Goal: Information Seeking & Learning: Find specific fact

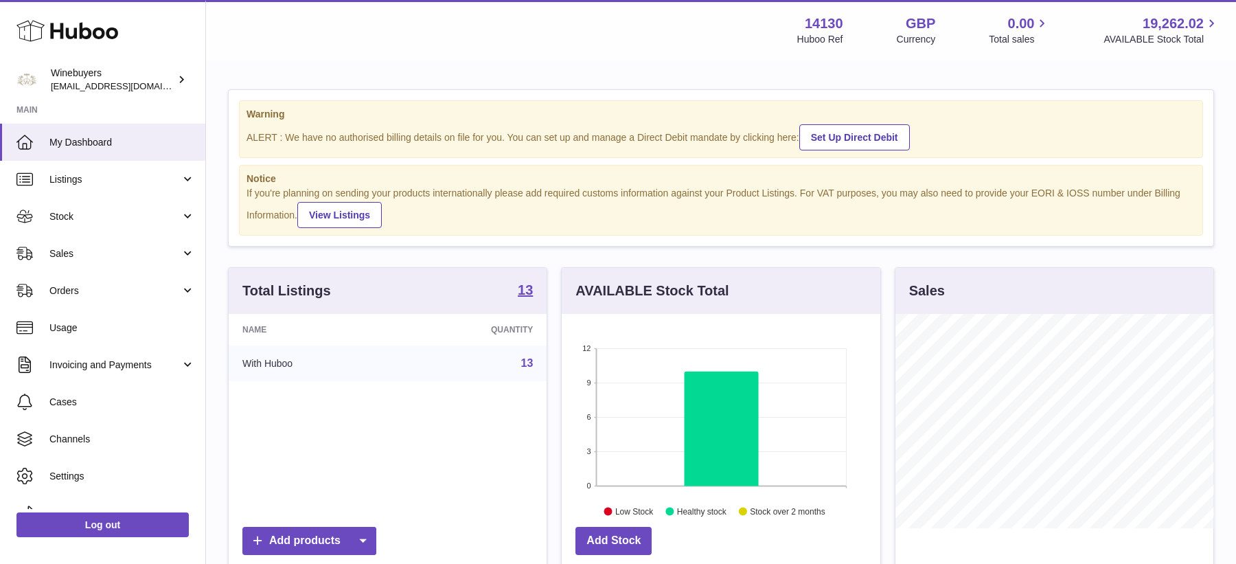
scroll to position [214, 318]
click at [113, 288] on span "Orders" at bounding box center [114, 290] width 131 height 13
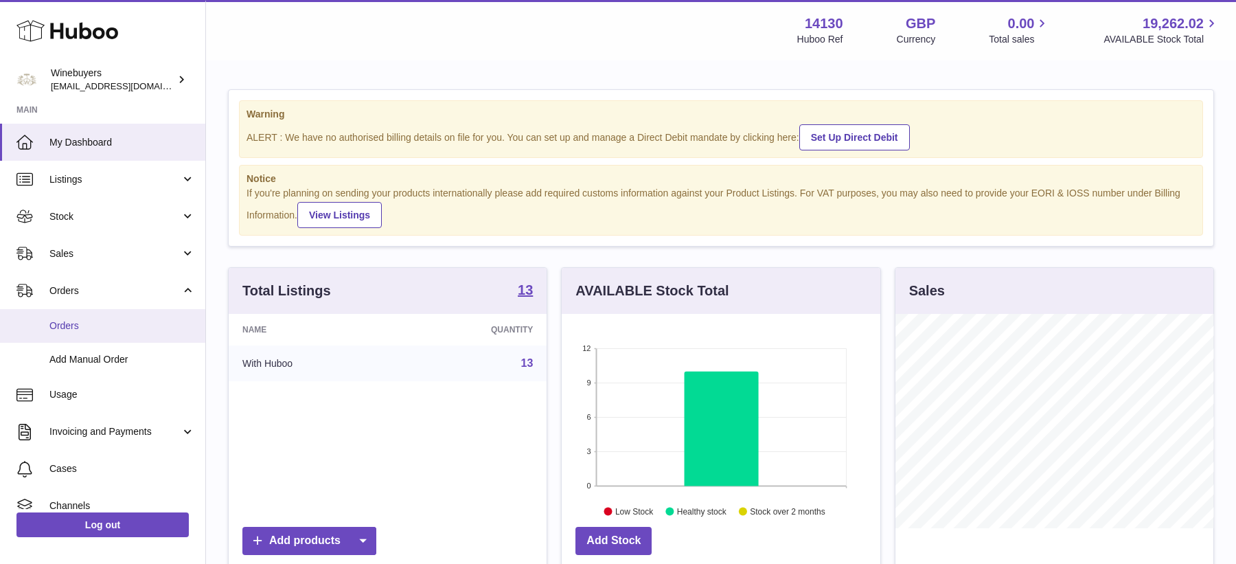
click at [106, 312] on link "Orders" at bounding box center [102, 326] width 205 height 34
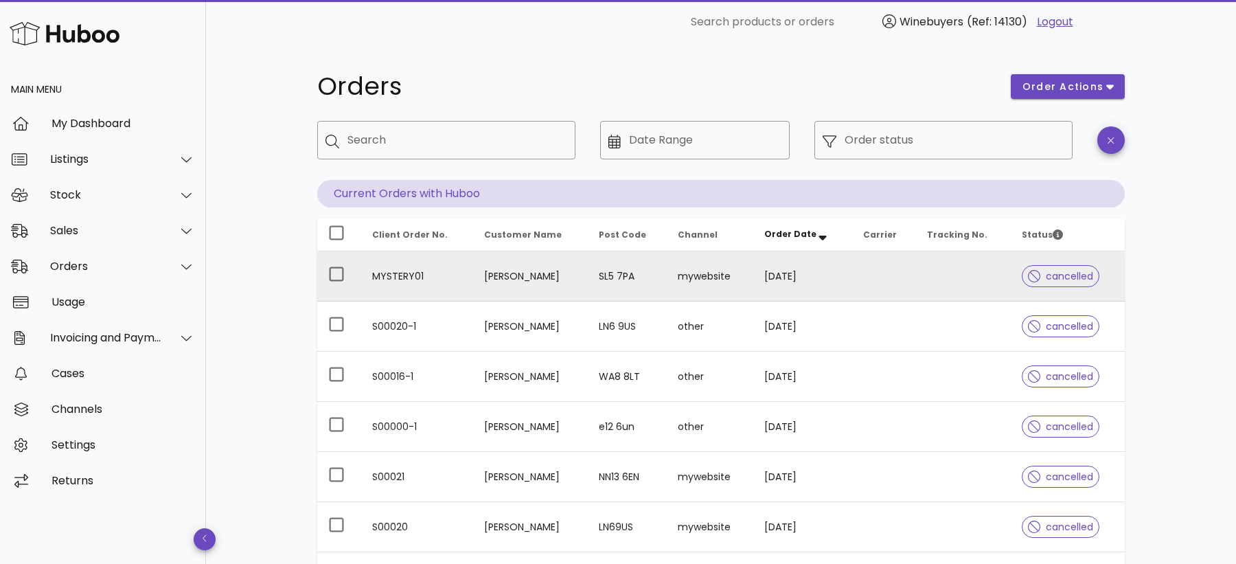
click at [532, 292] on td "[PERSON_NAME]" at bounding box center [530, 276] width 114 height 50
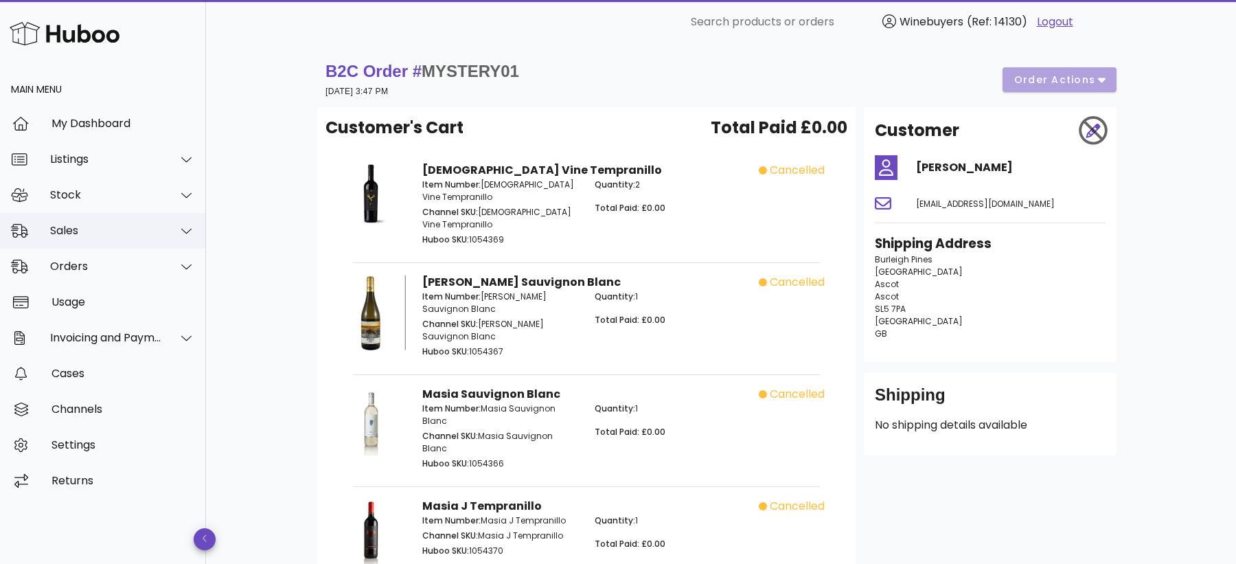
click at [98, 237] on div "Sales" at bounding box center [106, 230] width 112 height 13
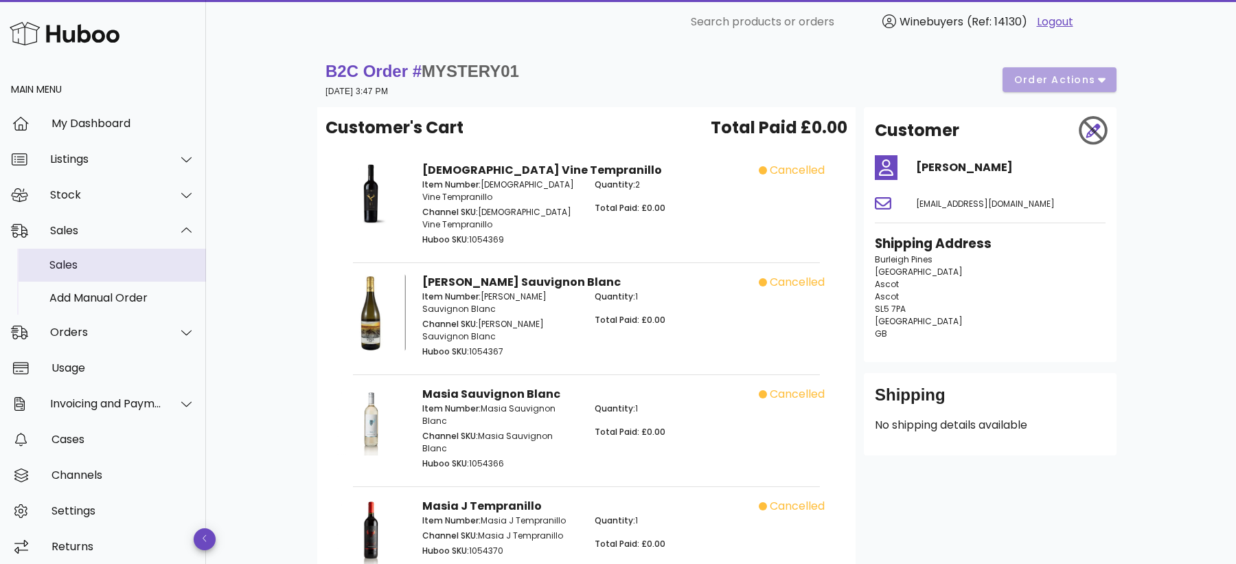
click at [91, 271] on div "Sales" at bounding box center [122, 264] width 146 height 13
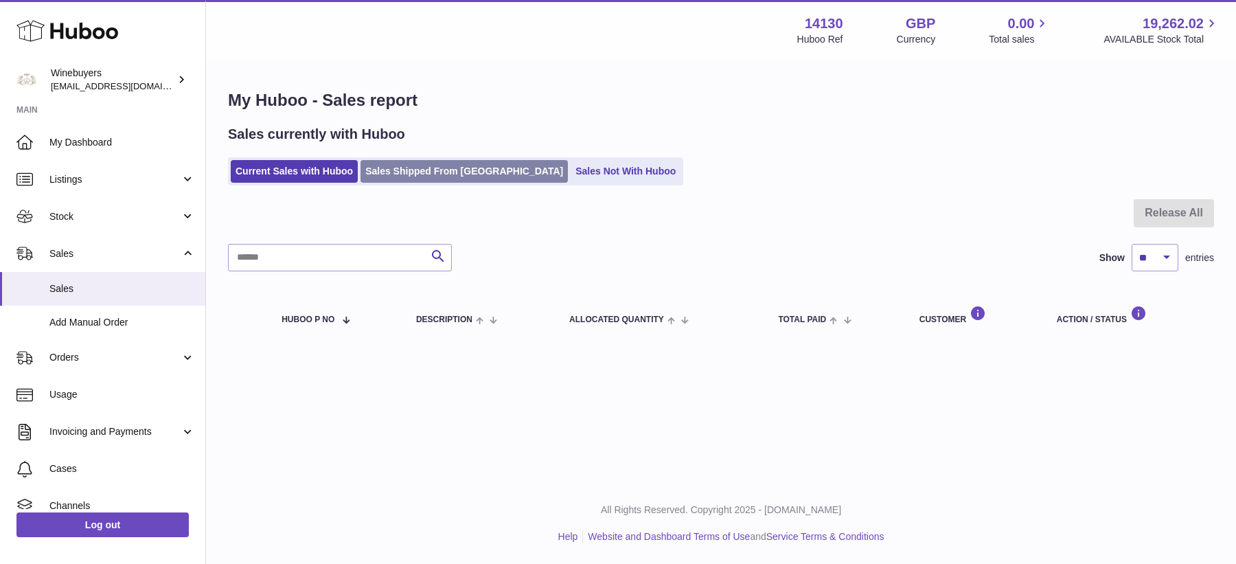
click at [445, 178] on link "Sales Shipped From Huboo" at bounding box center [464, 171] width 207 height 23
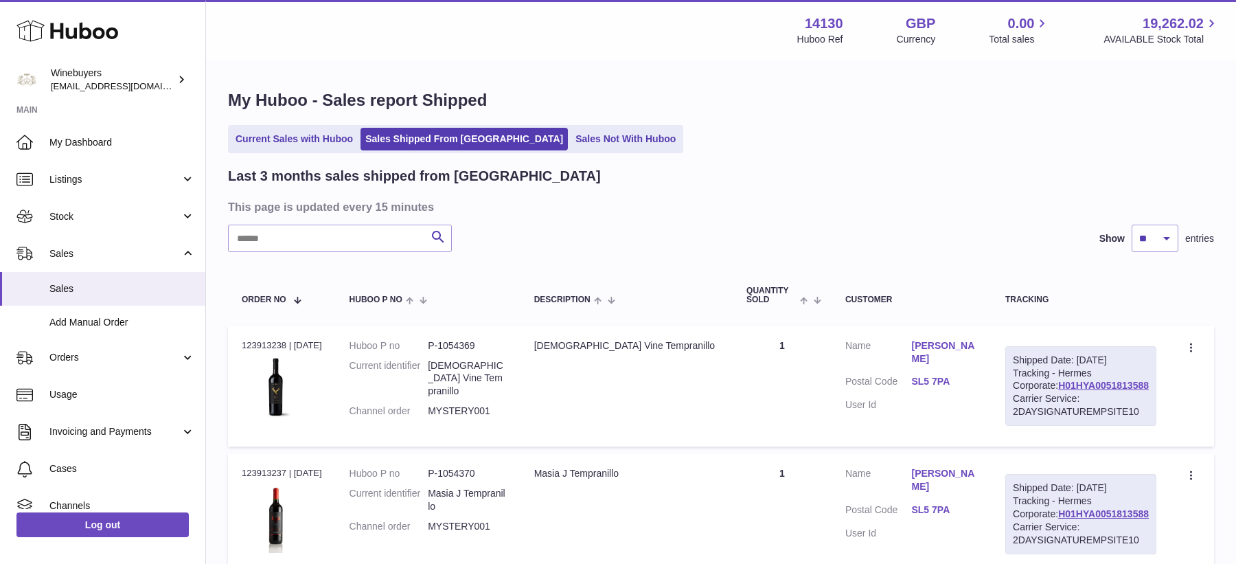
scroll to position [163, 0]
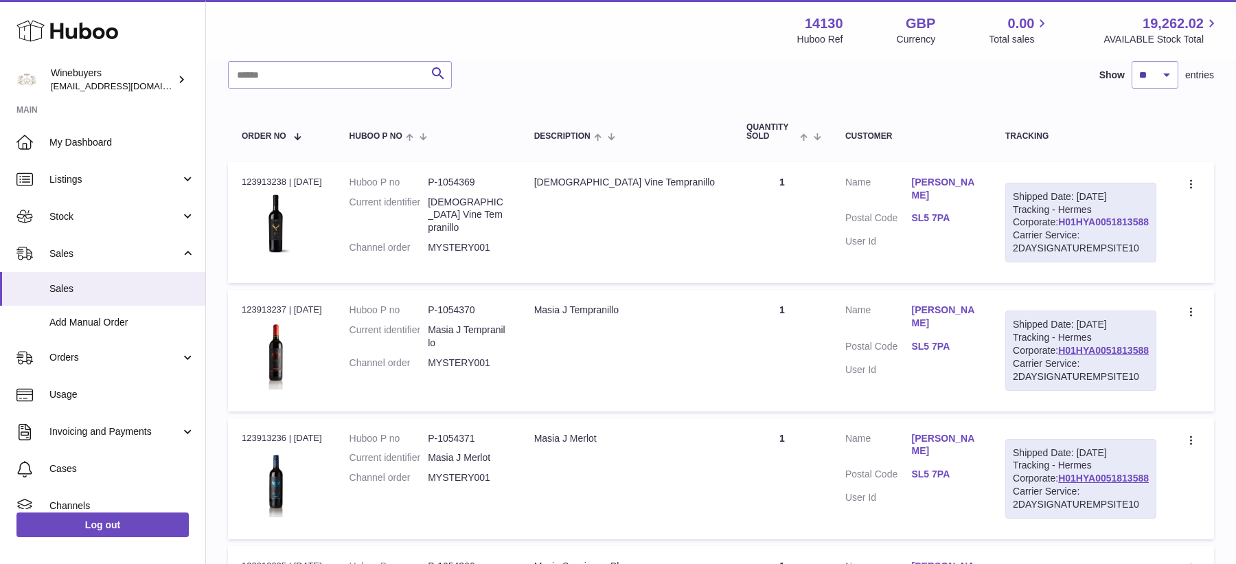
click at [1058, 227] on link "H01HYA0051813588" at bounding box center [1103, 221] width 91 height 11
drag, startPoint x: 1126, startPoint y: 232, endPoint x: 1019, endPoint y: 234, distance: 106.5
click at [1019, 234] on div "Shipped Date: 2nd Sep 2025 Tracking - Hermes Corporate: H01HYA0051813588 Carrie…" at bounding box center [1080, 223] width 151 height 80
copy link "H01HYA0051813588"
click at [948, 177] on link "[PERSON_NAME]" at bounding box center [944, 189] width 67 height 26
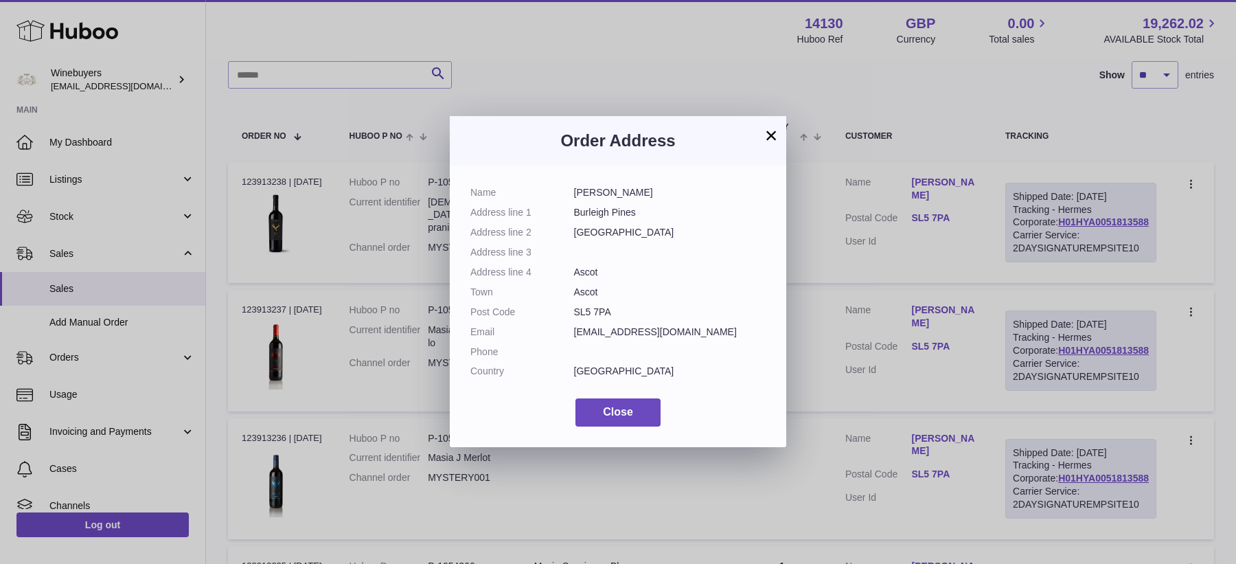
click at [606, 191] on dd "[PERSON_NAME]" at bounding box center [670, 192] width 192 height 13
copy dl "[PERSON_NAME]"
click at [598, 329] on dd "[EMAIL_ADDRESS][DOMAIN_NAME]" at bounding box center [670, 332] width 192 height 13
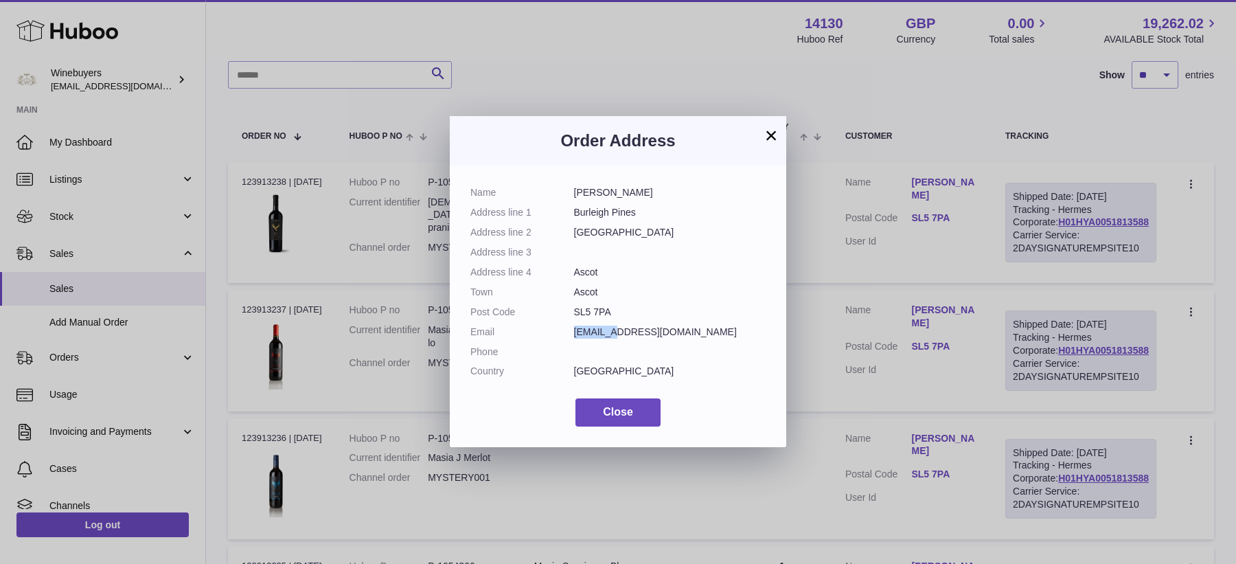
click at [598, 329] on dd "[EMAIL_ADDRESS][DOMAIN_NAME]" at bounding box center [670, 332] width 192 height 13
copy dl "[EMAIL_ADDRESS][DOMAIN_NAME]"
click at [771, 128] on button "×" at bounding box center [771, 135] width 16 height 16
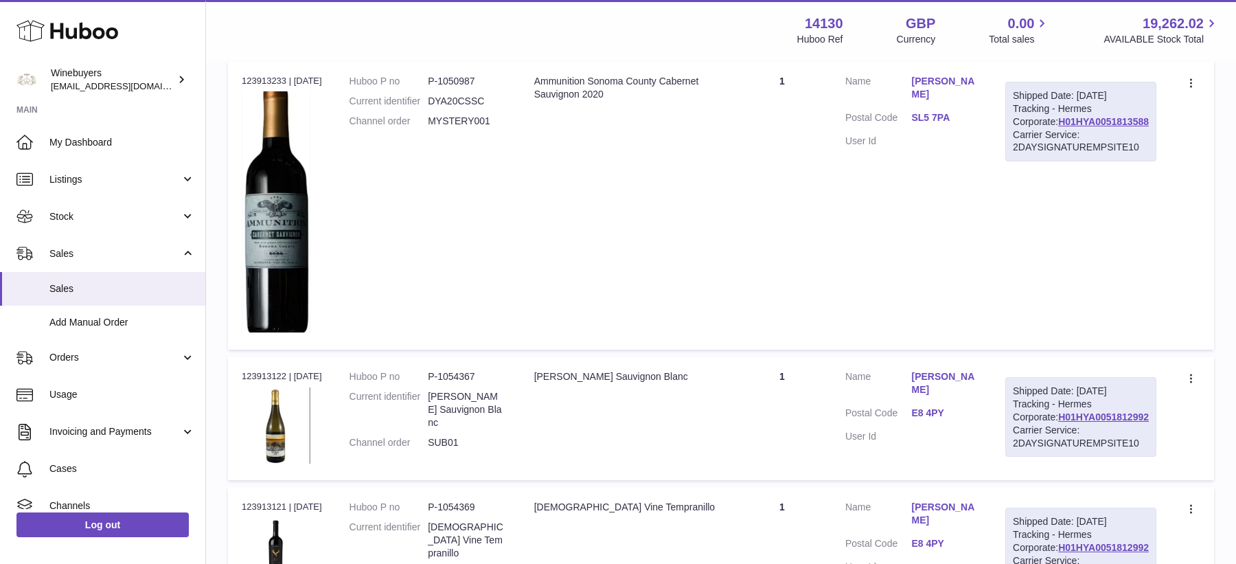
scroll to position [1146, 0]
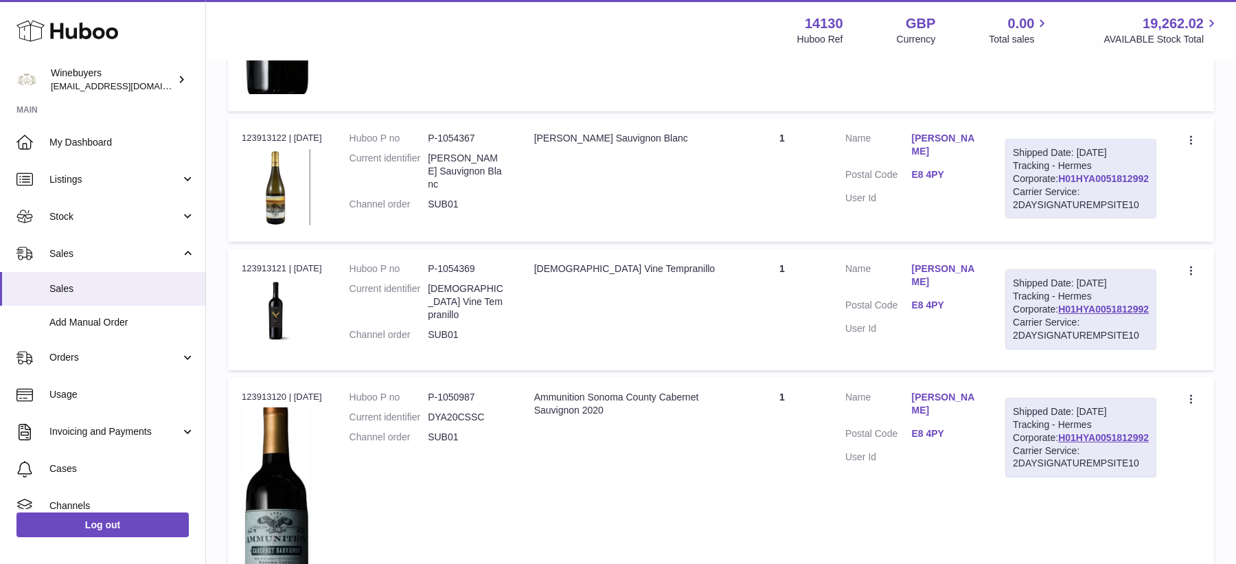
click at [1063, 184] on link "H01HYA0051812992" at bounding box center [1103, 178] width 91 height 11
drag, startPoint x: 1130, startPoint y: 251, endPoint x: 1022, endPoint y: 253, distance: 107.8
click at [1022, 218] on div "Shipped Date: 2nd Sep 2025 Tracking - Hermes Corporate: H01HYA0051812992 Carrie…" at bounding box center [1080, 179] width 151 height 80
copy link "H01HYA0051812992"
click at [953, 158] on link "Pedro Faraldo" at bounding box center [944, 145] width 67 height 26
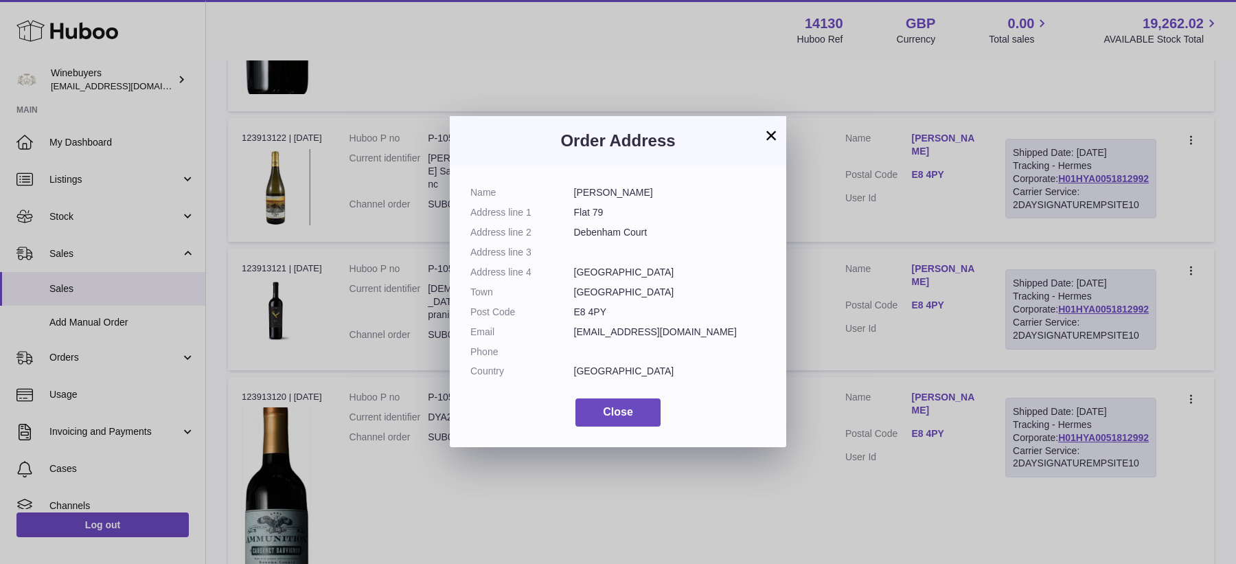
drag, startPoint x: 648, startPoint y: 191, endPoint x: 571, endPoint y: 191, distance: 76.9
click at [571, 191] on dl "Name Pedro Faraldo Address line 1 Flat 79 Address line 2 Debenham Court Address…" at bounding box center [617, 285] width 295 height 198
copy dl "Pedro Faraldo"
click at [637, 330] on dd "pedrofaraldo@hotmail.com" at bounding box center [670, 332] width 192 height 13
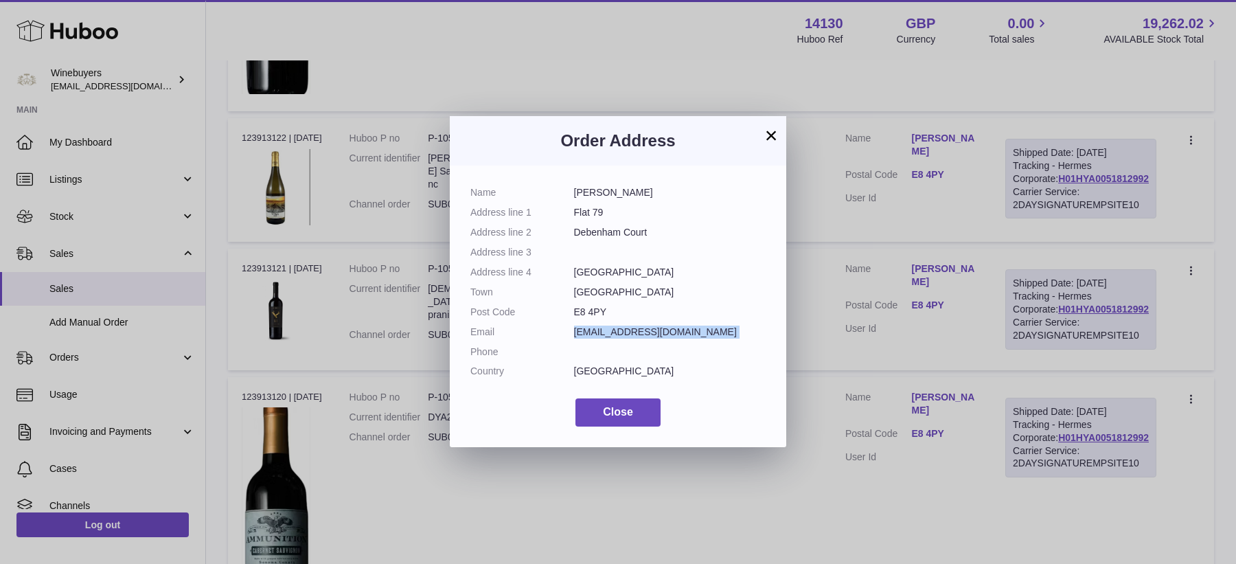
click at [637, 330] on dd "pedrofaraldo@hotmail.com" at bounding box center [670, 332] width 192 height 13
copy dl "pedrofaraldo@hotmail.com"
